Goal: Task Accomplishment & Management: Complete application form

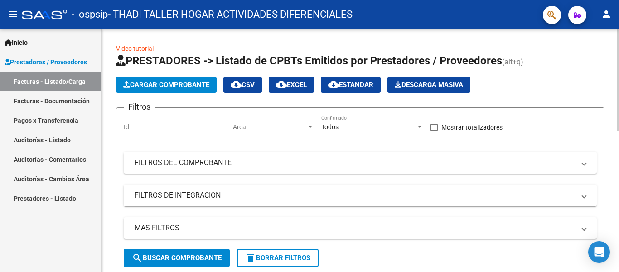
click at [155, 86] on span "Cargar Comprobante" at bounding box center [166, 85] width 86 height 8
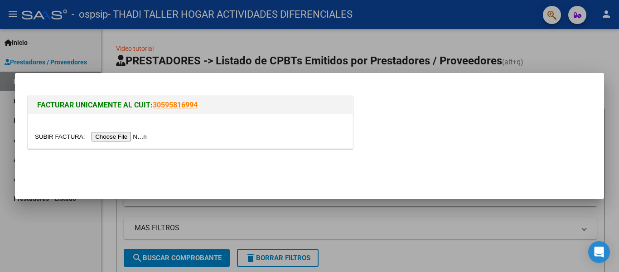
click at [138, 139] on input "file" at bounding box center [92, 137] width 115 height 10
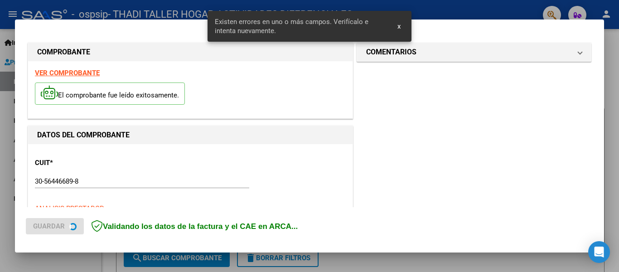
scroll to position [227, 0]
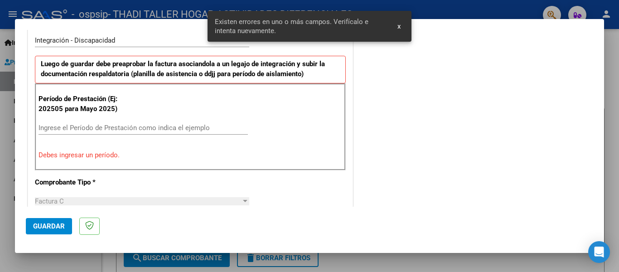
click at [400, 25] on span "x" at bounding box center [399, 26] width 3 height 8
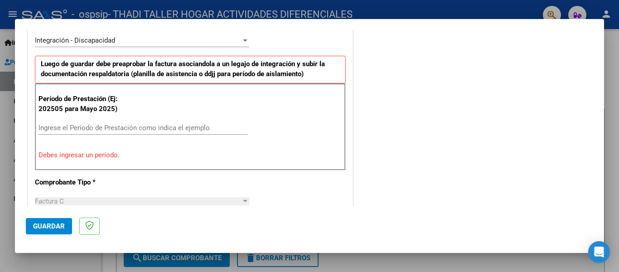
click at [71, 127] on input "Ingrese el Período de Prestación como indica el ejemplo" at bounding box center [143, 128] width 209 height 8
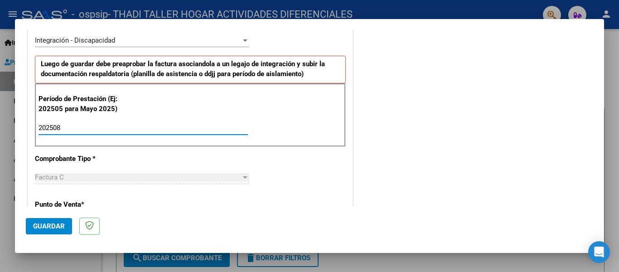
type input "202508"
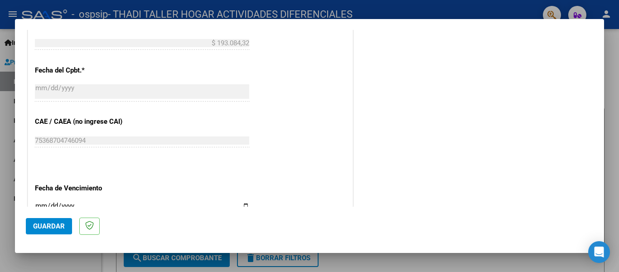
scroll to position [545, 0]
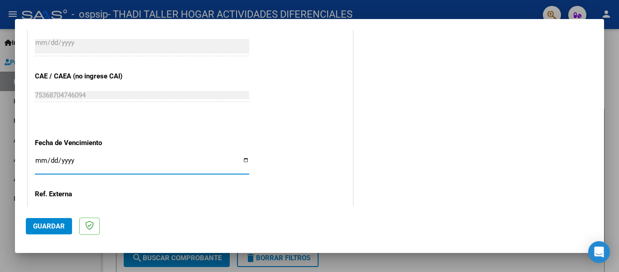
click at [240, 157] on input "Ingresar la fecha" at bounding box center [142, 164] width 214 height 15
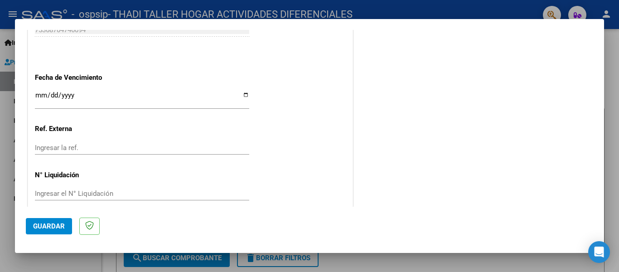
scroll to position [564, 0]
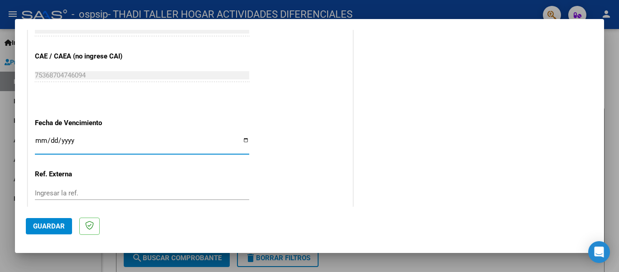
click at [238, 137] on input "Ingresar la fecha" at bounding box center [142, 144] width 214 height 15
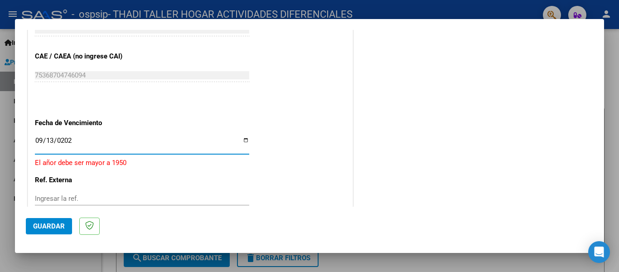
type input "2025-09-13"
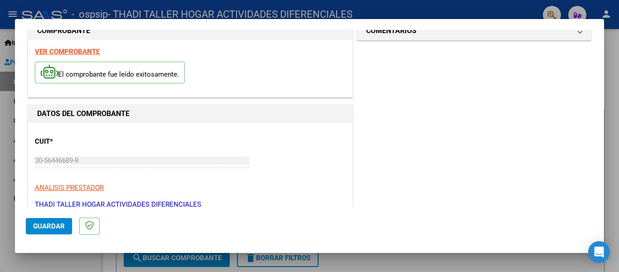
scroll to position [0, 0]
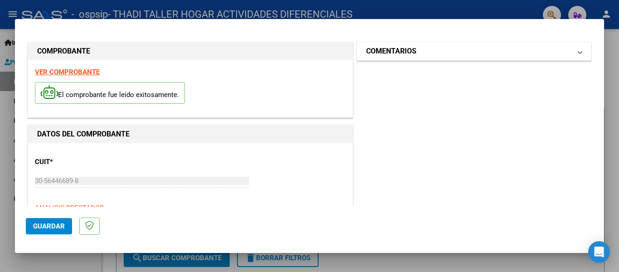
click at [446, 53] on mat-panel-title "COMENTARIOS" at bounding box center [468, 51] width 205 height 11
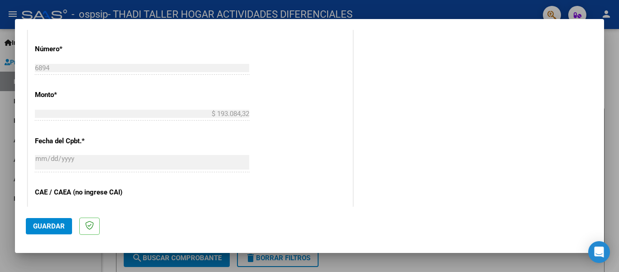
scroll to position [564, 0]
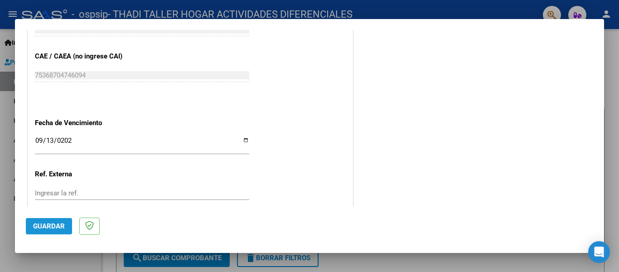
click at [48, 229] on span "Guardar" at bounding box center [49, 226] width 32 height 8
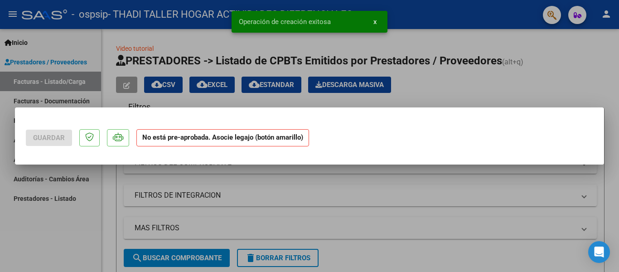
scroll to position [0, 0]
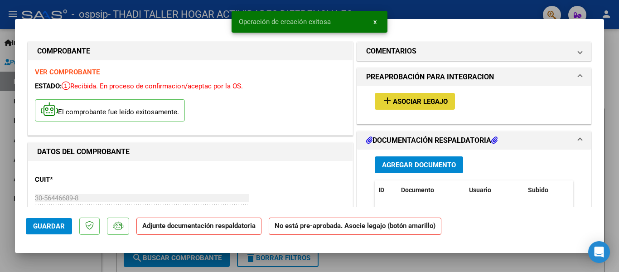
click at [426, 101] on span "Asociar Legajo" at bounding box center [420, 101] width 55 height 8
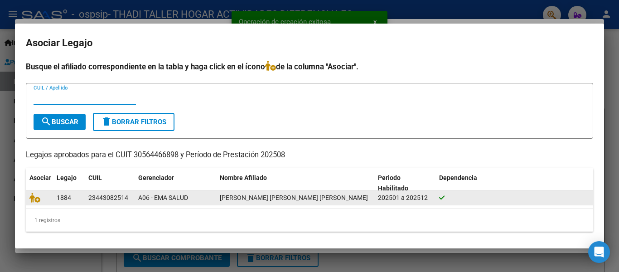
click at [105, 198] on div "23443082514" at bounding box center [108, 198] width 40 height 10
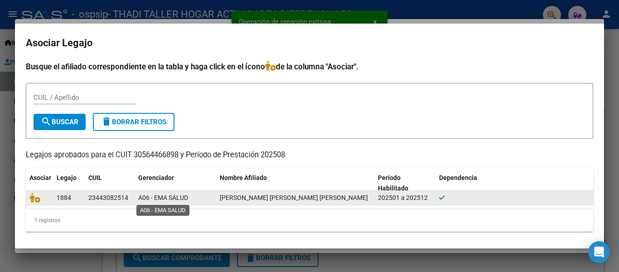
click at [163, 197] on span "A06 - EMA SALUD" at bounding box center [163, 197] width 50 height 7
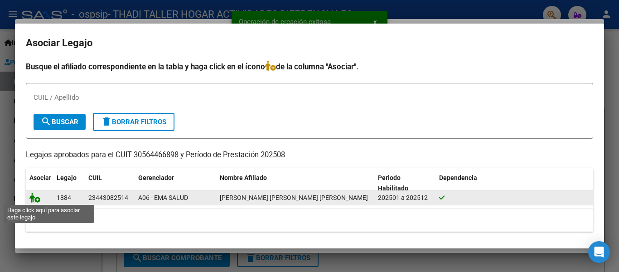
click at [38, 200] on icon at bounding box center [34, 198] width 11 height 10
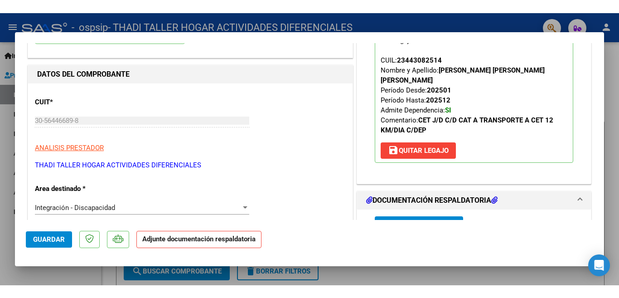
scroll to position [181, 0]
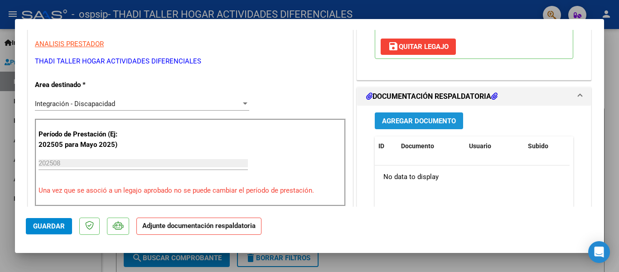
click at [410, 117] on span "Agregar Documento" at bounding box center [419, 121] width 74 height 8
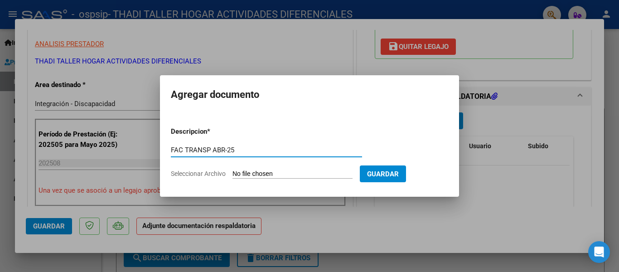
click at [225, 148] on input "FAC TRANSP ABR-25" at bounding box center [266, 150] width 191 height 8
type input "FAC TRANSP AGO-25"
click at [259, 172] on input "Seleccionar Archivo" at bounding box center [293, 174] width 120 height 9
type input "C:\fakepath\FACC0000300006894.pdf"
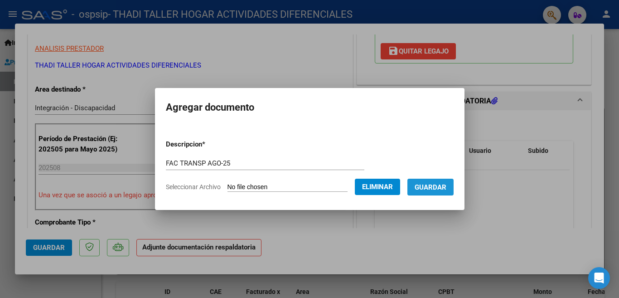
click at [428, 190] on span "Guardar" at bounding box center [431, 187] width 32 height 8
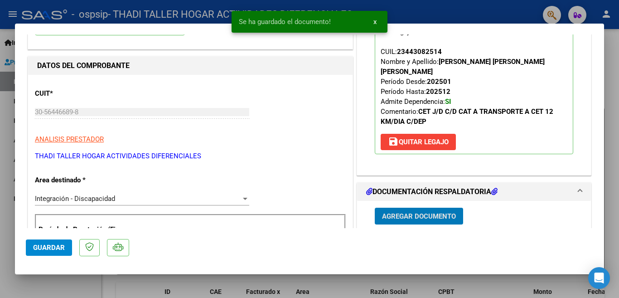
scroll to position [136, 0]
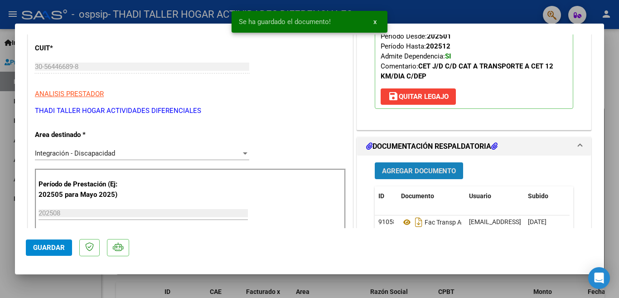
click at [424, 167] on span "Agregar Documento" at bounding box center [419, 171] width 74 height 8
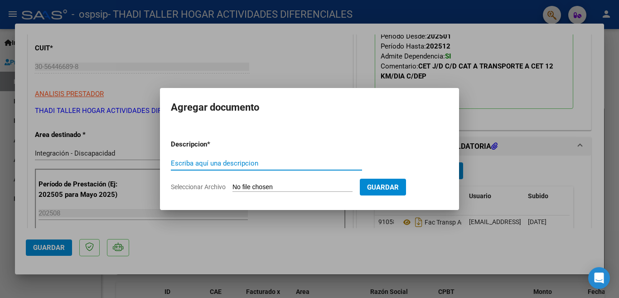
click at [205, 162] on input "Escriba aquí una descripcion" at bounding box center [266, 163] width 191 height 8
click at [287, 161] on input "PLANILLA ASISTENCIA TRANSP ABR-25" at bounding box center [266, 163] width 191 height 8
type input "PLANILLA ASISTENCIA TRANSP AGO-25"
click at [236, 188] on input "Seleccionar Archivo" at bounding box center [293, 187] width 120 height 9
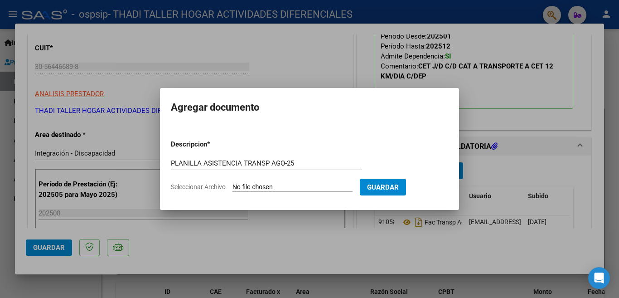
type input "C:\fakepath\VALDEZ LORENA TRANSPORTE.pdf"
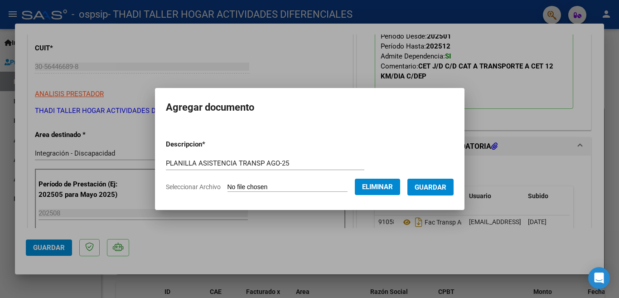
click at [444, 185] on span "Guardar" at bounding box center [431, 187] width 32 height 8
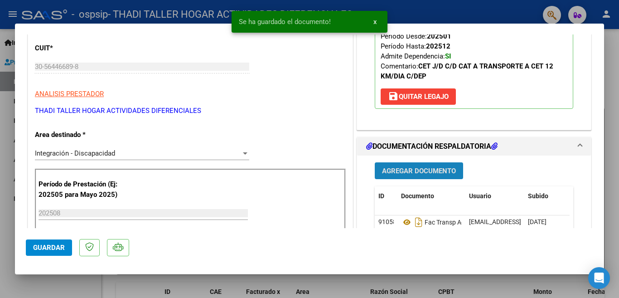
click at [408, 167] on span "Agregar Documento" at bounding box center [419, 171] width 74 height 8
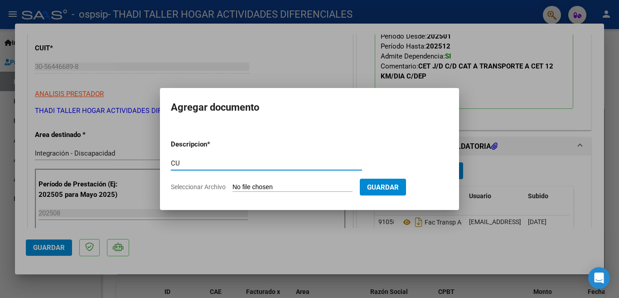
type input "CUD"
click at [246, 188] on input "Seleccionar Archivo" at bounding box center [293, 187] width 120 height 9
type input "C:\fakepath\CUD.pdf"
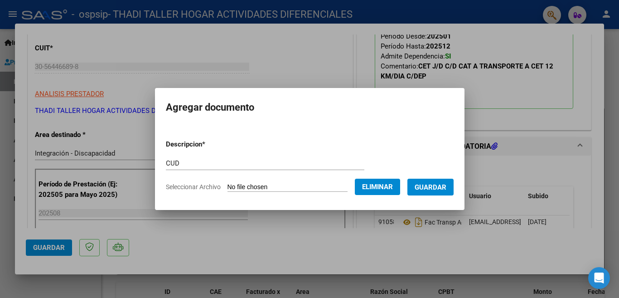
click at [434, 188] on span "Guardar" at bounding box center [431, 187] width 32 height 8
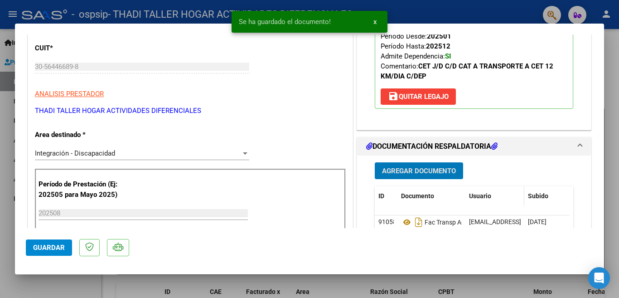
scroll to position [227, 0]
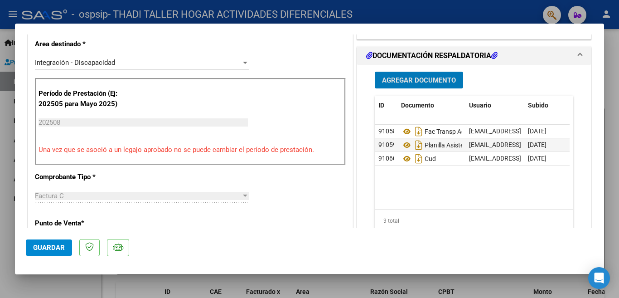
click at [422, 76] on span "Agregar Documento" at bounding box center [419, 80] width 74 height 8
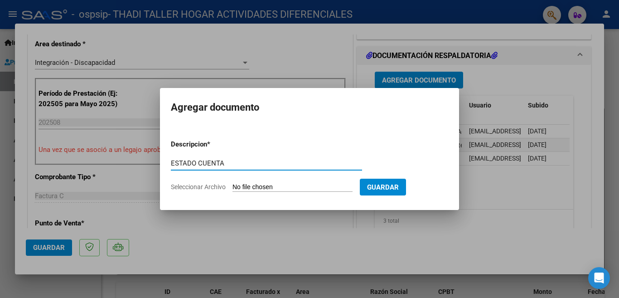
type input "ESTADO CUENTA"
click at [238, 188] on input "Seleccionar Archivo" at bounding box center [293, 187] width 120 height 9
type input "C:\fakepath\ESTADO DE CUANTA 08-9-25.xlsx"
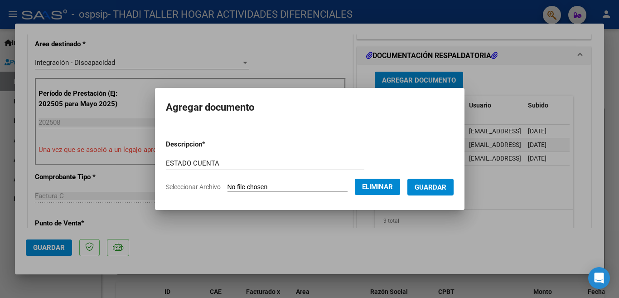
click at [427, 190] on span "Guardar" at bounding box center [431, 187] width 32 height 8
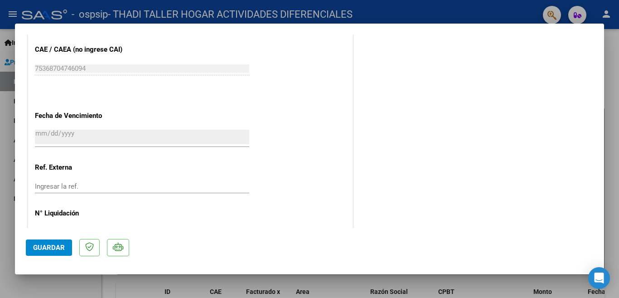
scroll to position [607, 0]
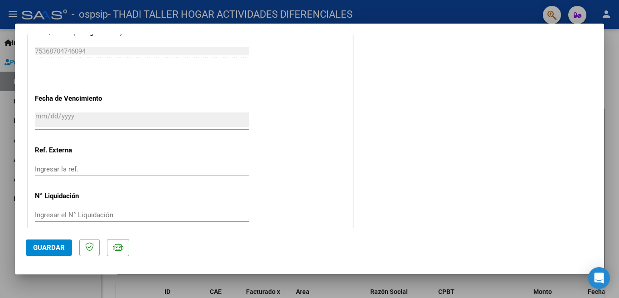
click at [46, 245] on span "Guardar" at bounding box center [49, 247] width 32 height 8
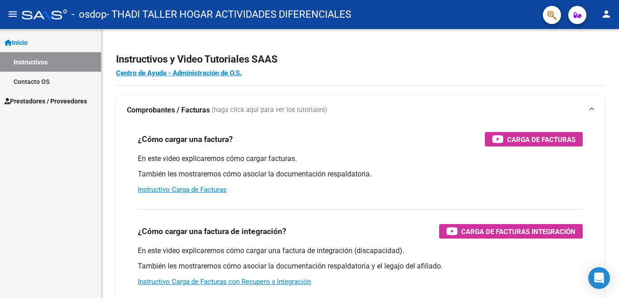
click at [46, 101] on span "Prestadores / Proveedores" at bounding box center [46, 101] width 83 height 10
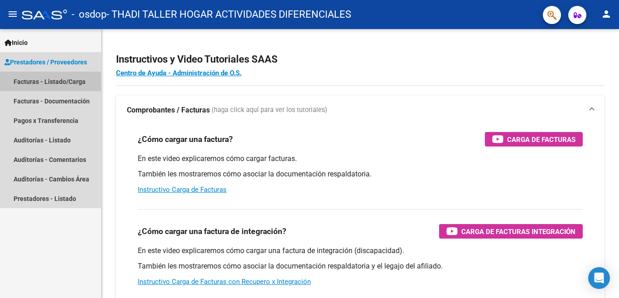
click at [49, 83] on link "Facturas - Listado/Carga" at bounding box center [50, 81] width 101 height 19
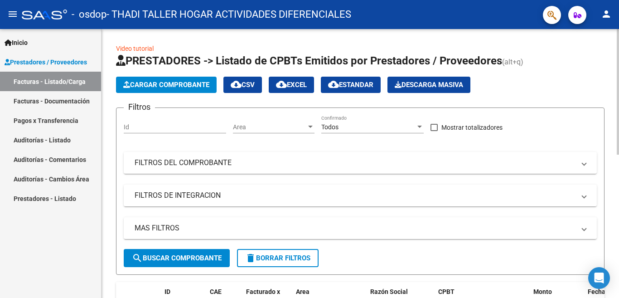
click at [169, 84] on span "Cargar Comprobante" at bounding box center [166, 85] width 86 height 8
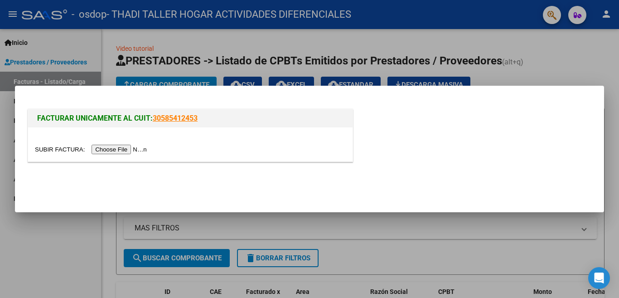
click at [132, 149] on input "file" at bounding box center [92, 150] width 115 height 10
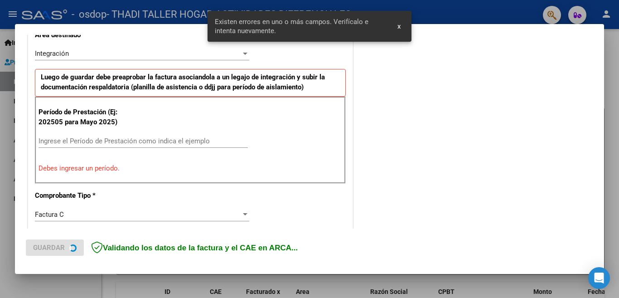
scroll to position [264, 0]
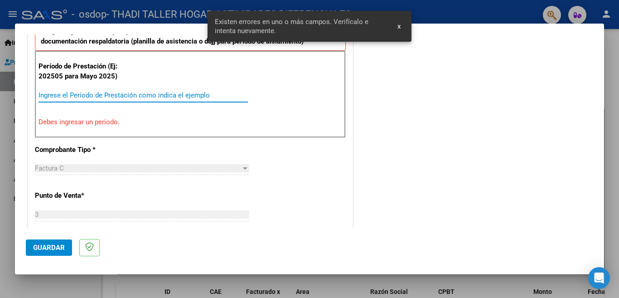
click at [141, 91] on input "Ingrese el Período de Prestación como indica el ejemplo" at bounding box center [143, 95] width 209 height 8
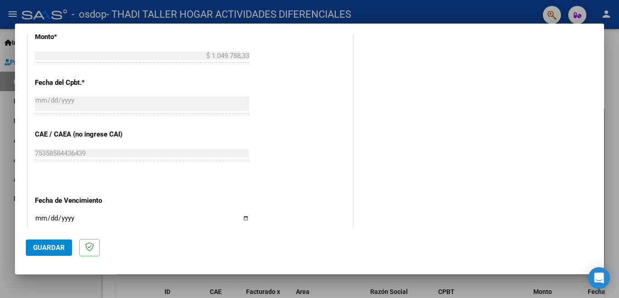
scroll to position [536, 0]
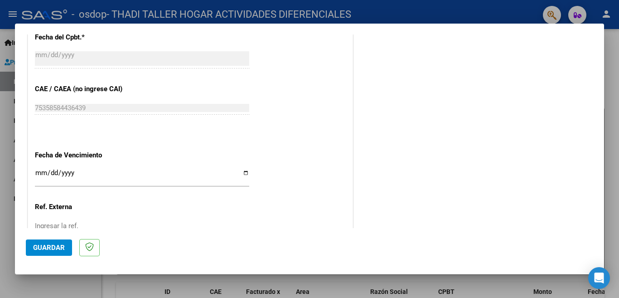
type input "202508"
click at [245, 170] on input "Ingresar la fecha" at bounding box center [142, 176] width 214 height 15
type input "[DATE]"
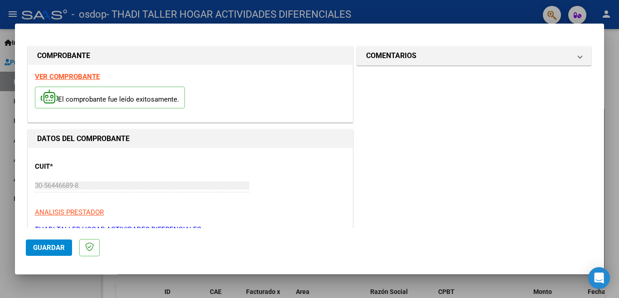
scroll to position [45, 0]
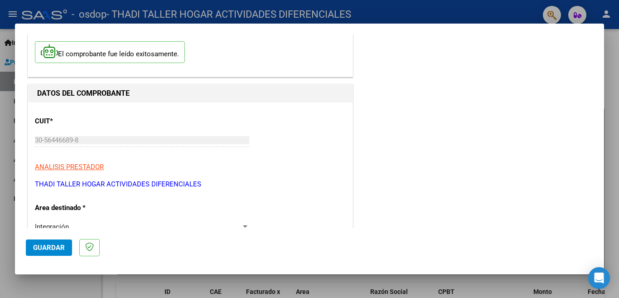
click at [53, 248] on span "Guardar" at bounding box center [49, 247] width 32 height 8
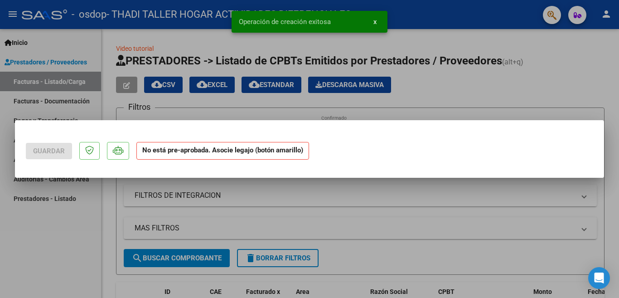
scroll to position [0, 0]
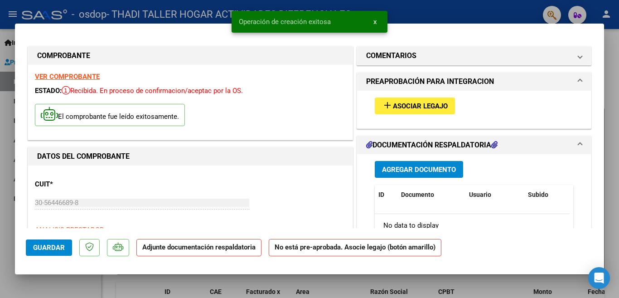
click at [429, 107] on span "Asociar Legajo" at bounding box center [420, 106] width 55 height 8
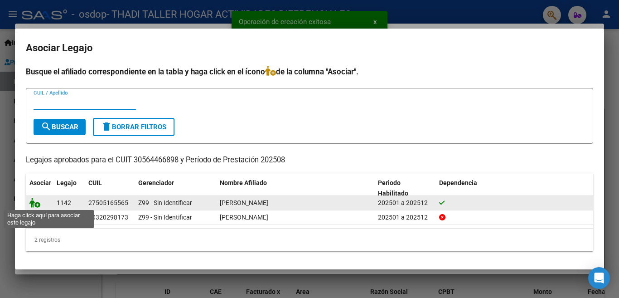
click at [36, 202] on icon at bounding box center [34, 203] width 11 height 10
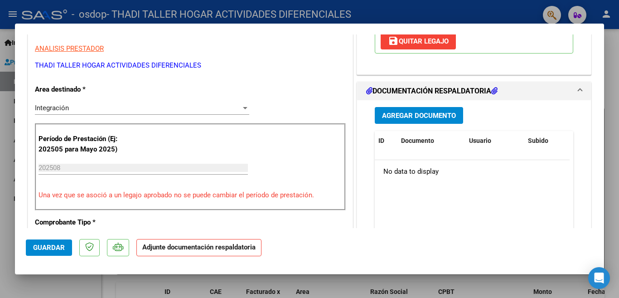
scroll to position [136, 0]
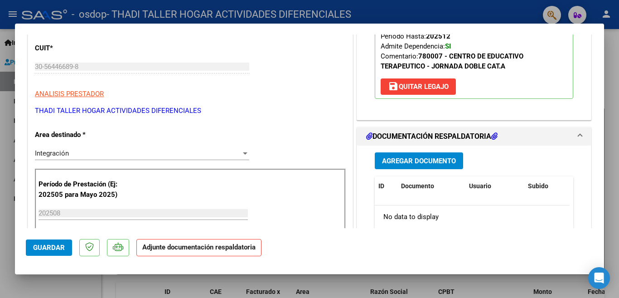
click at [417, 160] on span "Agregar Documento" at bounding box center [419, 161] width 74 height 8
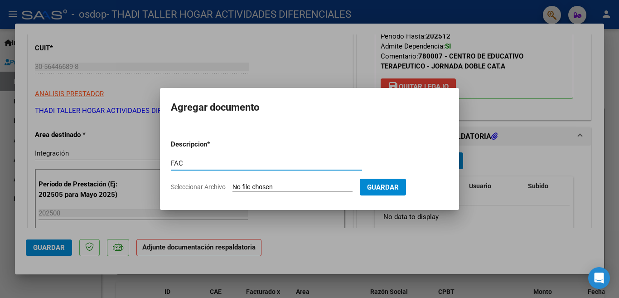
type input "FAC"
click at [215, 189] on span "Seleccionar Archivo" at bounding box center [198, 186] width 55 height 7
click at [233, 189] on input "Seleccionar Archivo" at bounding box center [293, 187] width 120 height 9
type input "C:\fakepath\[US_VEHICLE_IDENTIFICATION_NUMBER].pdf"
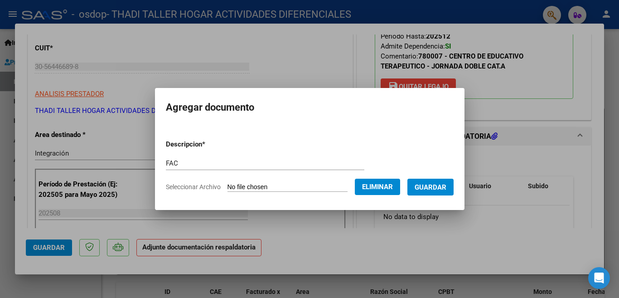
click at [425, 181] on button "Guardar" at bounding box center [431, 187] width 46 height 17
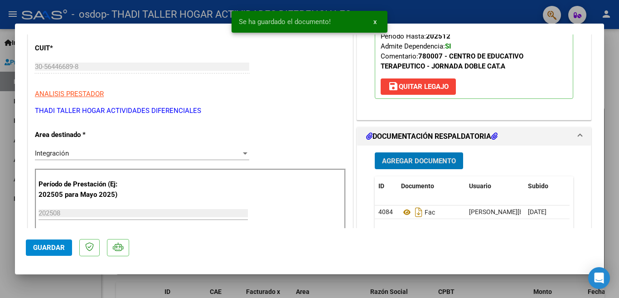
click at [417, 162] on span "Agregar Documento" at bounding box center [419, 161] width 74 height 8
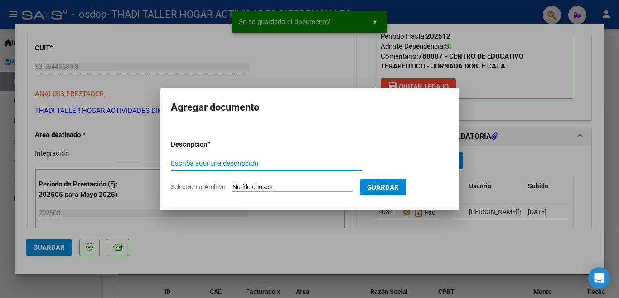
click at [242, 164] on input "Escriba aquí una descripcion" at bounding box center [266, 163] width 191 height 8
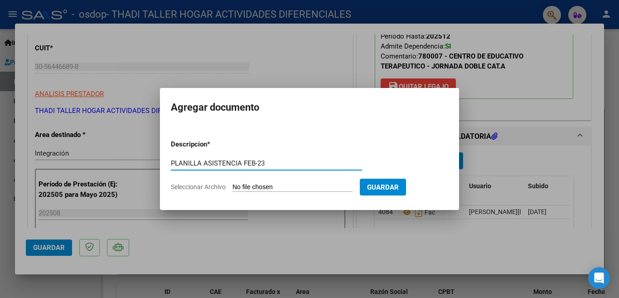
click at [257, 162] on input "PLANILLA ASISTENCIA FEB-23" at bounding box center [266, 163] width 191 height 8
type input "PLANILLA ASISTENCIA AGO-25"
click at [225, 189] on span "Seleccionar Archivo" at bounding box center [198, 186] width 55 height 7
click at [233, 189] on input "Seleccionar Archivo" at bounding box center [293, 187] width 120 height 9
type input "C:\fakepath\[PERSON_NAME].pdf"
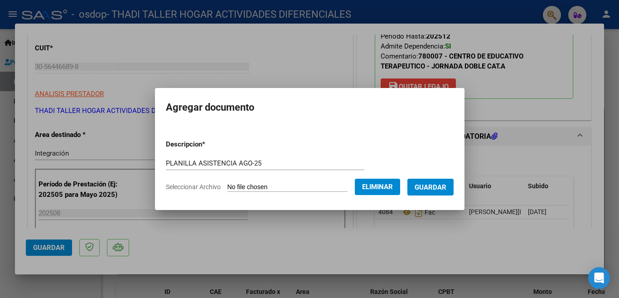
click at [426, 189] on span "Guardar" at bounding box center [431, 187] width 32 height 8
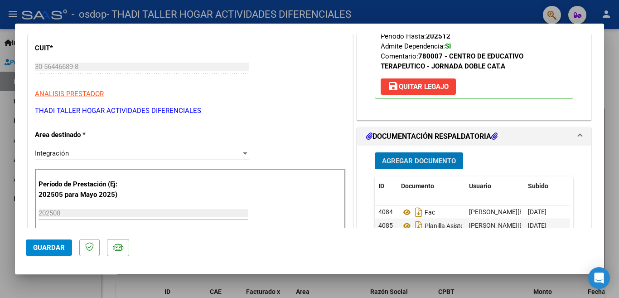
click at [401, 156] on button "Agregar Documento" at bounding box center [419, 160] width 88 height 17
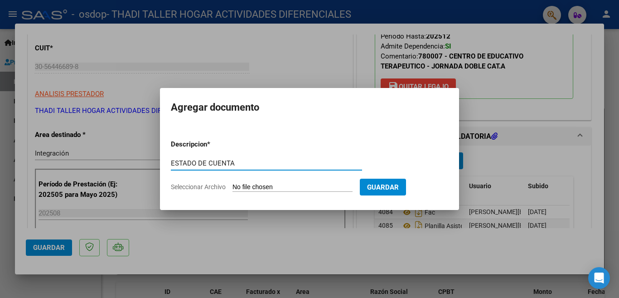
type input "ESTADO DE CUENTA"
click at [240, 194] on form "Descripcion * ESTADO DE CUENTA Escriba aquí una descripcion Seleccionar Archivo…" at bounding box center [309, 165] width 277 height 66
click at [240, 189] on input "Seleccionar Archivo" at bounding box center [293, 187] width 120 height 9
type input "C:\fakepath\ESTADO DE CUENTA AL [DATE].xlsx"
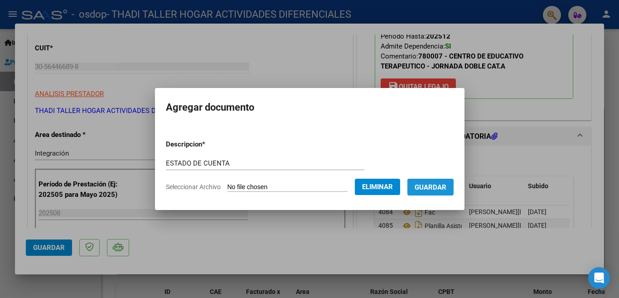
click at [440, 182] on button "Guardar" at bounding box center [431, 187] width 46 height 17
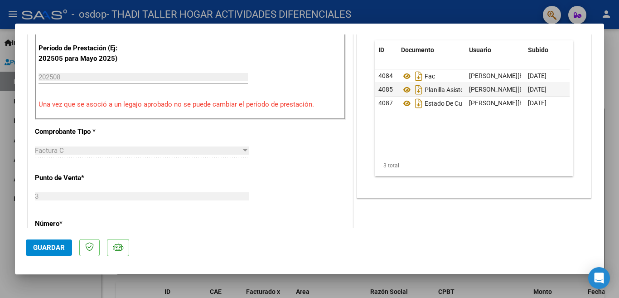
scroll to position [453, 0]
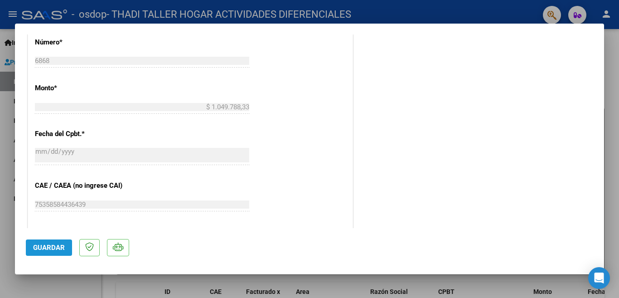
click at [40, 245] on span "Guardar" at bounding box center [49, 247] width 32 height 8
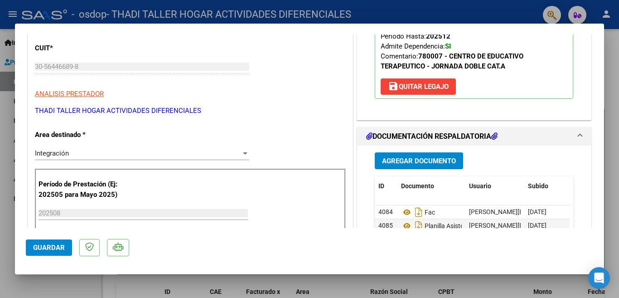
scroll to position [272, 0]
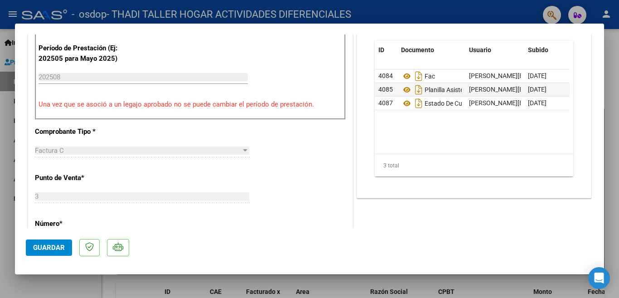
click at [59, 252] on button "Guardar" at bounding box center [49, 247] width 46 height 16
